Goal: Task Accomplishment & Management: Complete application form

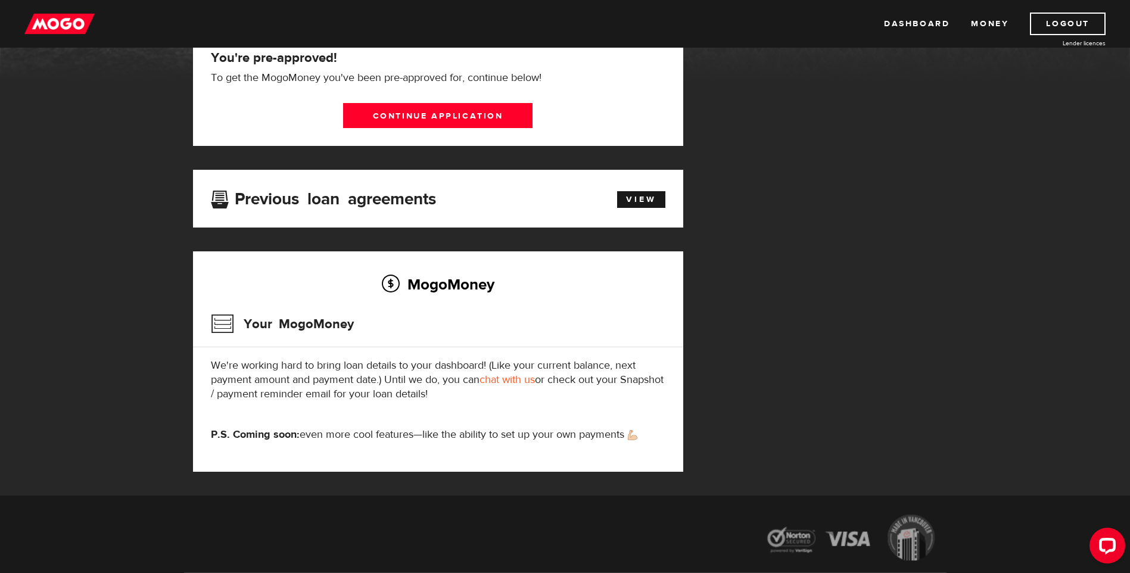
scroll to position [238, 0]
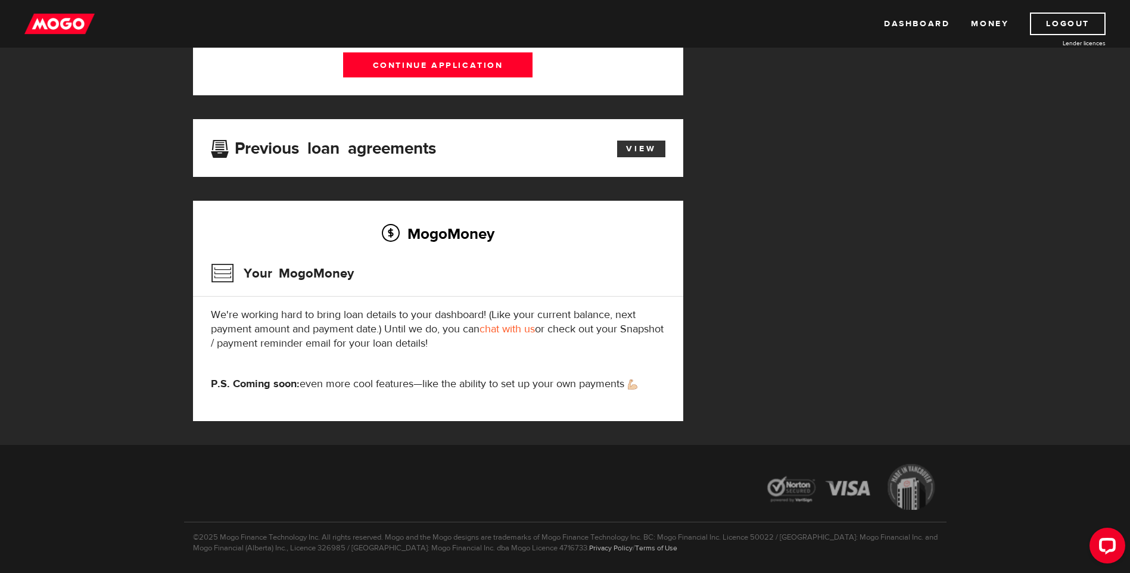
click at [640, 148] on link "View" at bounding box center [641, 149] width 48 height 17
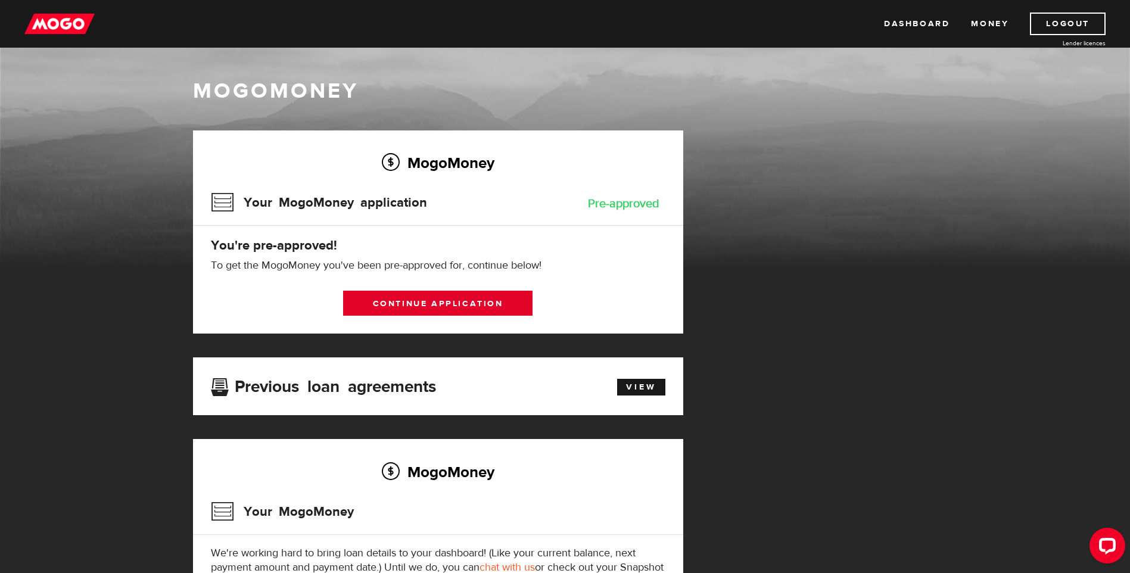
click at [504, 295] on link "Continue application" at bounding box center [437, 303] width 189 height 25
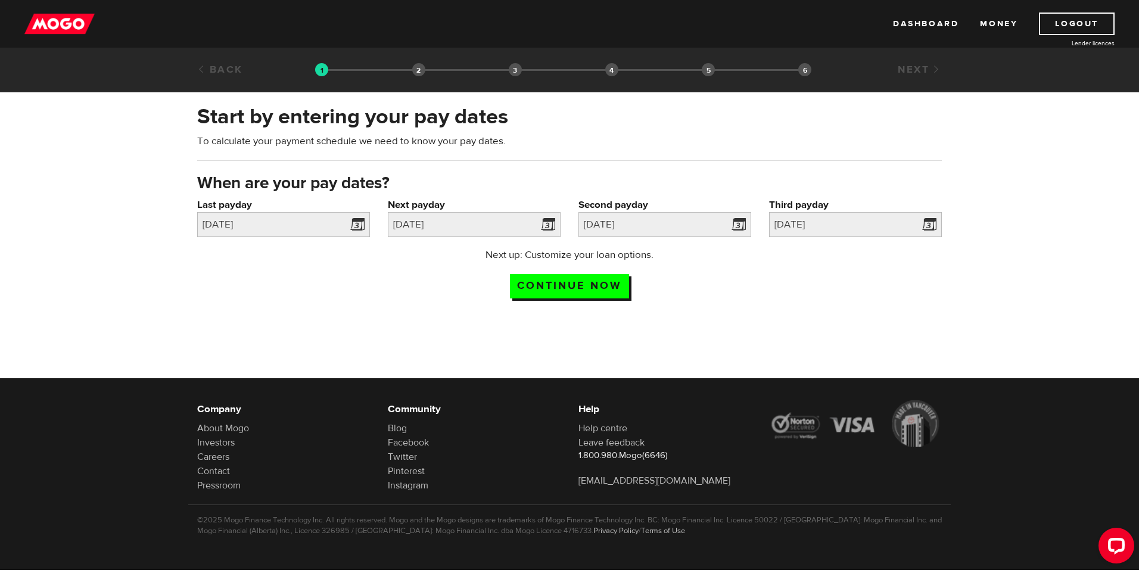
click at [556, 296] on div "Next up: Customize your loan options. Continue now" at bounding box center [570, 278] width 237 height 60
click at [548, 286] on input "Continue now" at bounding box center [569, 286] width 119 height 24
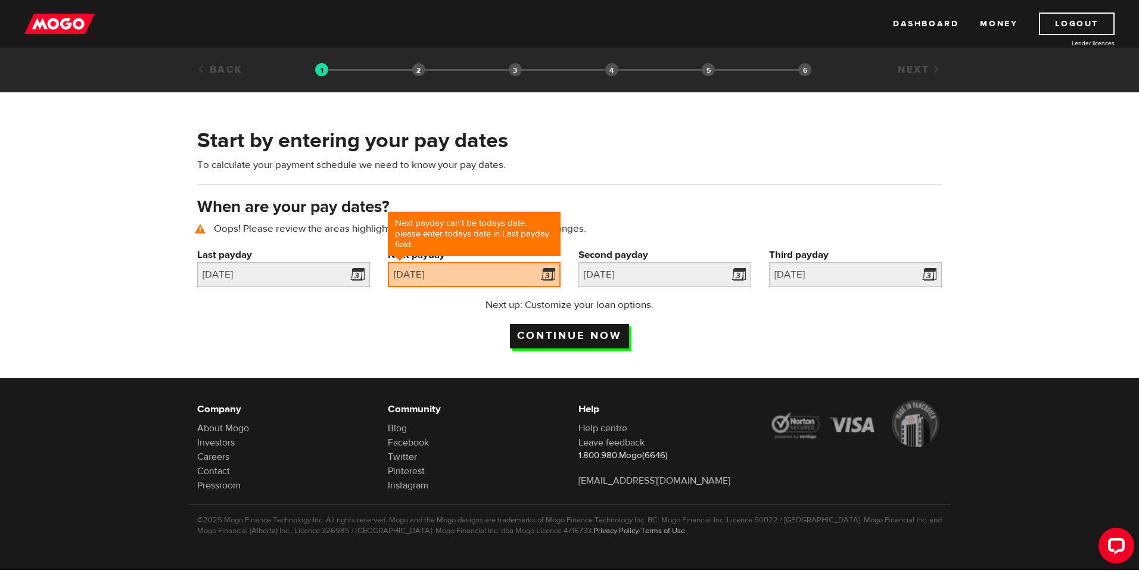
click at [541, 326] on input "Continue now" at bounding box center [569, 336] width 119 height 24
click at [937, 18] on link "Dashboard" at bounding box center [926, 24] width 66 height 23
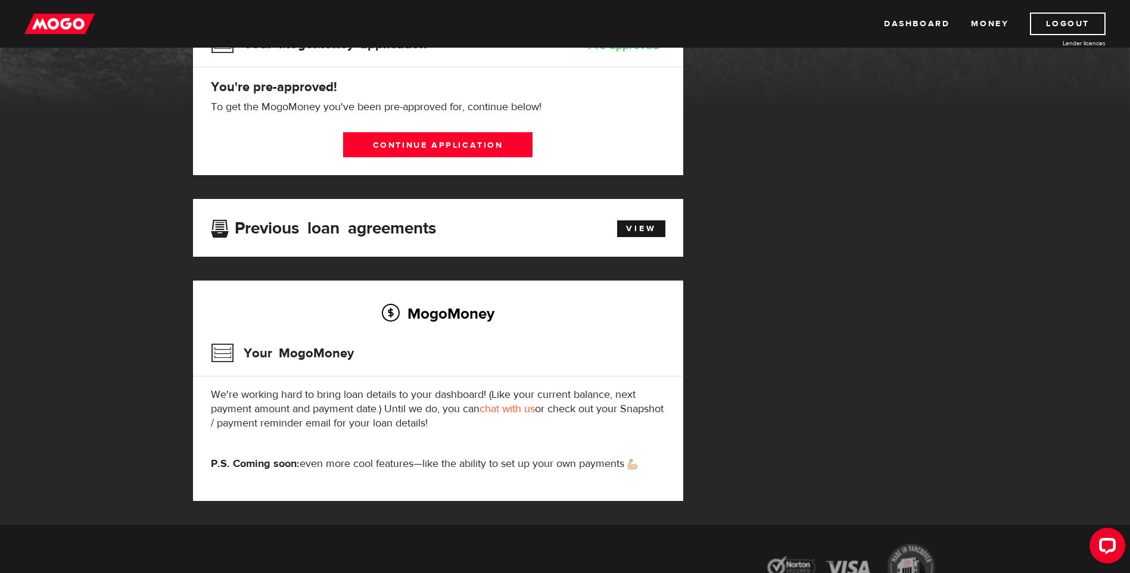
scroll to position [158, 0]
click at [974, 25] on link "Money" at bounding box center [990, 24] width 38 height 23
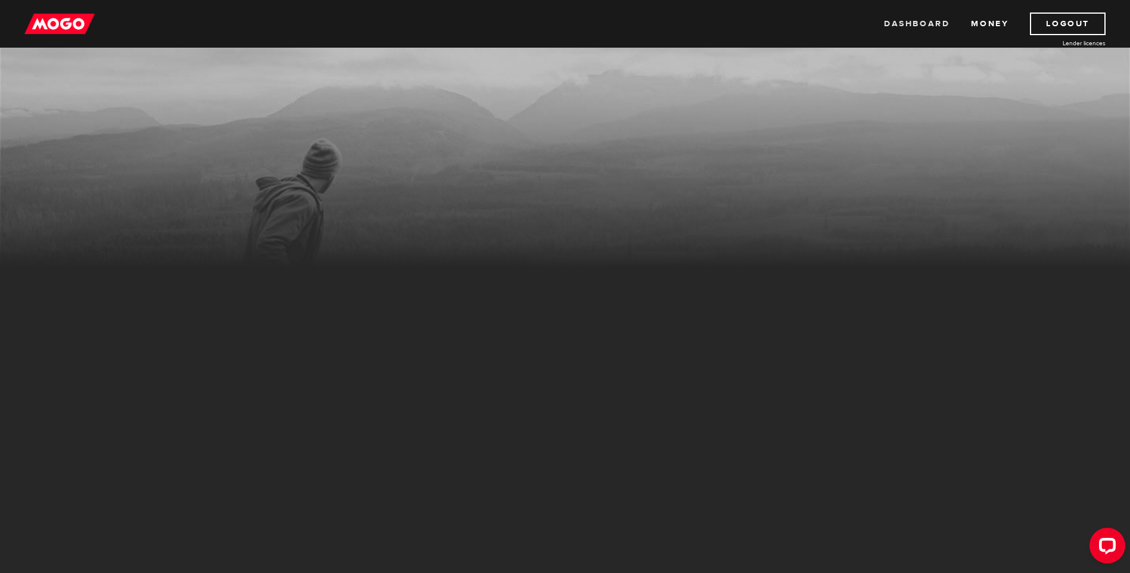
click at [935, 22] on link "Dashboard" at bounding box center [917, 24] width 66 height 23
